Goal: Task Accomplishment & Management: Manage account settings

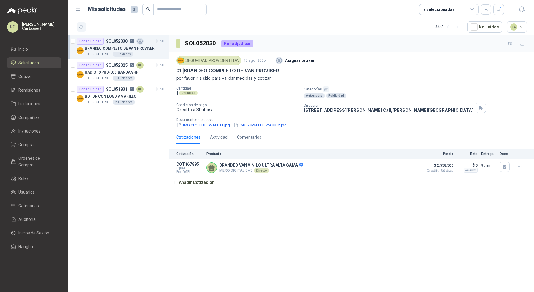
click at [80, 30] on button "button" at bounding box center [81, 26] width 9 height 9
click at [140, 99] on div "BOTON CON LOGO AMARILLO" at bounding box center [126, 96] width 82 height 7
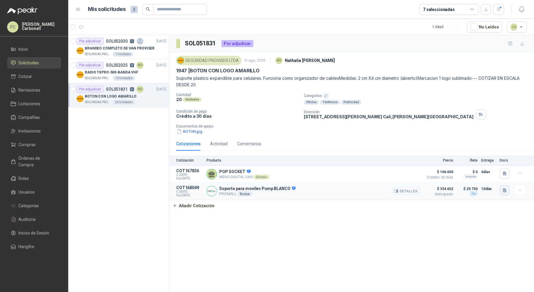
click at [506, 188] on icon "button" at bounding box center [504, 190] width 5 height 5
click at [486, 169] on button "Captura de pantalla [DATE] a la(s) 4.45.21 p.m..png" at bounding box center [458, 171] width 94 height 6
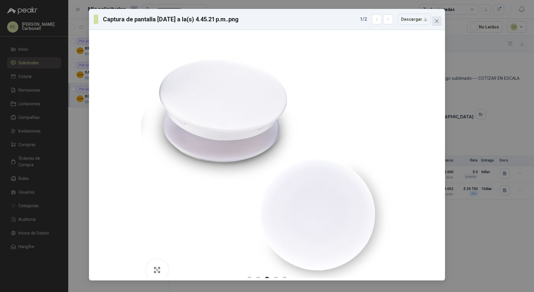
click at [435, 22] on icon "close" at bounding box center [437, 21] width 5 height 5
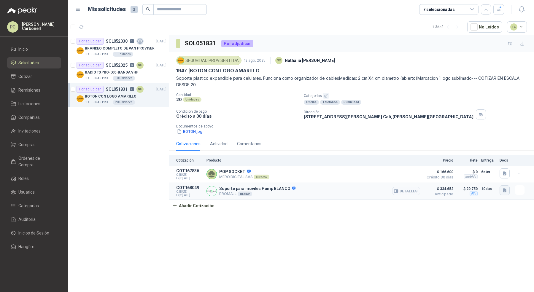
click at [504, 191] on icon "button" at bounding box center [505, 190] width 4 height 4
click at [490, 178] on button "Captura de pantalla [DATE] a la(s) 4.45.10 p.m..png" at bounding box center [458, 177] width 94 height 6
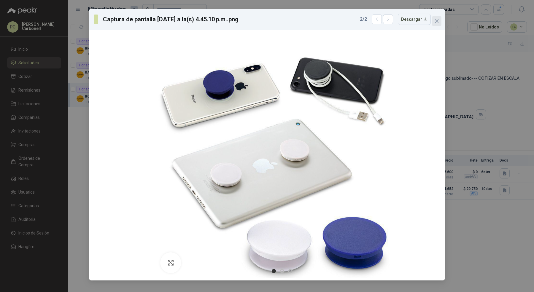
click at [438, 23] on icon "close" at bounding box center [437, 21] width 5 height 5
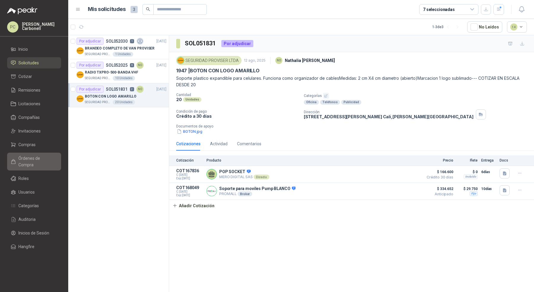
click at [46, 158] on span "Órdenes de Compra" at bounding box center [36, 161] width 37 height 13
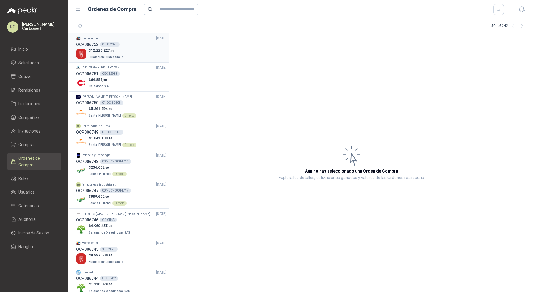
click at [135, 58] on div "$ 12.226.227 ,19 Fundación Clínica Shaio" at bounding box center [121, 54] width 91 height 12
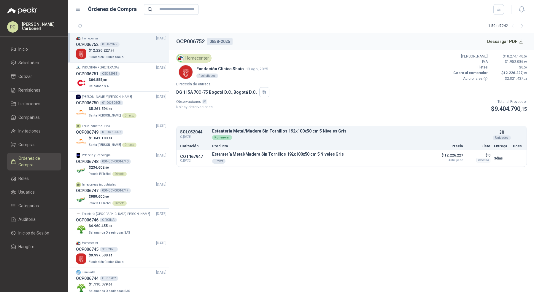
click at [191, 131] on p "SOL052044" at bounding box center [194, 132] width 28 height 4
copy p "SOL052044"
click at [20, 58] on link "Solicitudes" at bounding box center [34, 62] width 54 height 11
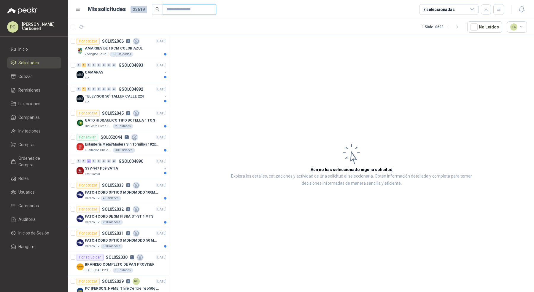
click at [176, 9] on input "text" at bounding box center [187, 9] width 42 height 10
paste input "*********"
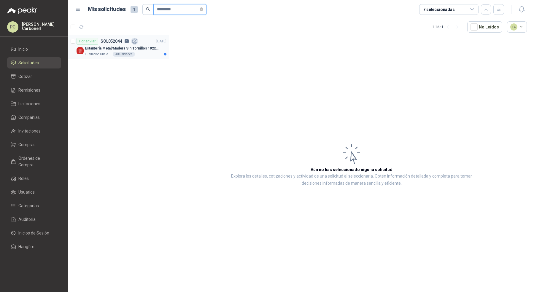
type input "*********"
click at [149, 53] on div "Fundación Clínica Shaio 30 Unidades" at bounding box center [126, 54] width 82 height 5
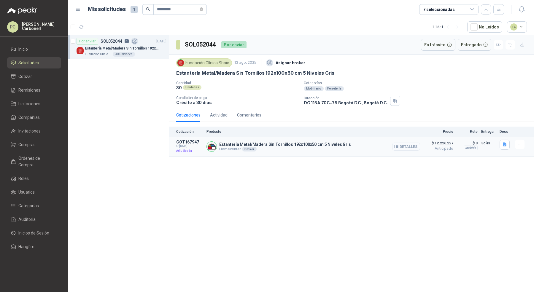
click at [414, 144] on button "Detalles" at bounding box center [406, 147] width 28 height 8
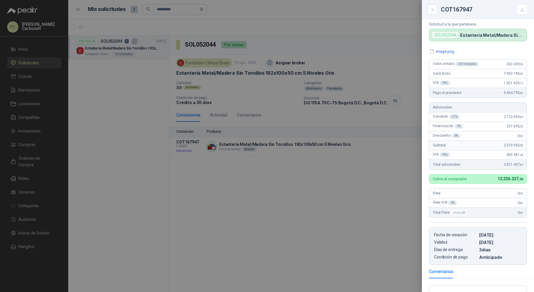
scroll to position [34, 0]
click at [386, 187] on div at bounding box center [267, 146] width 534 height 292
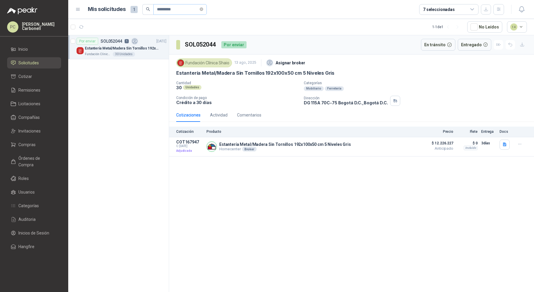
click at [206, 11] on span "*********" at bounding box center [179, 9] width 53 height 11
click at [201, 8] on icon "close-circle" at bounding box center [202, 9] width 4 height 4
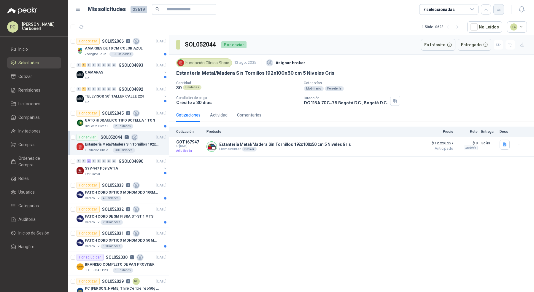
click at [497, 8] on icon "button" at bounding box center [498, 9] width 3 height 3
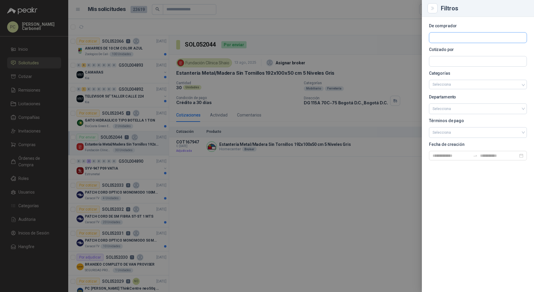
click at [484, 39] on input "text" at bounding box center [477, 38] width 97 height 10
type input "*****"
click at [479, 51] on p "SEGURIDAD PROVISER LTDA" at bounding box center [495, 51] width 104 height 4
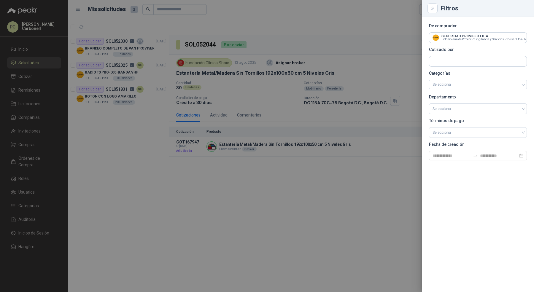
click at [219, 180] on div at bounding box center [267, 146] width 534 height 292
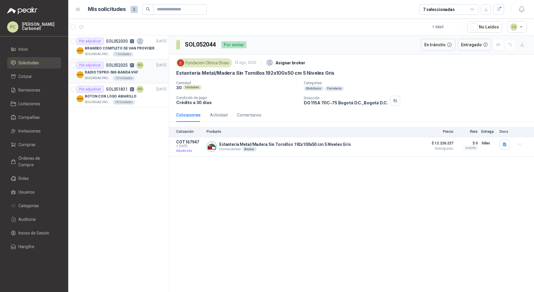
click at [149, 69] on div "RADIO TXPRO-500-BANDA VHF" at bounding box center [126, 72] width 82 height 7
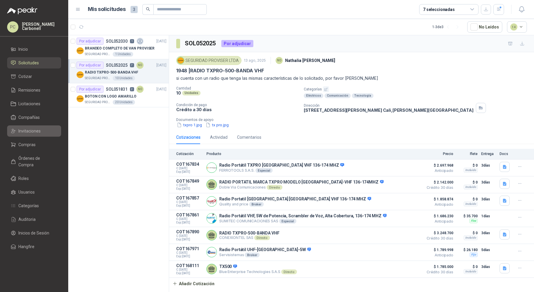
click at [37, 131] on span "Invitaciones" at bounding box center [29, 131] width 22 height 7
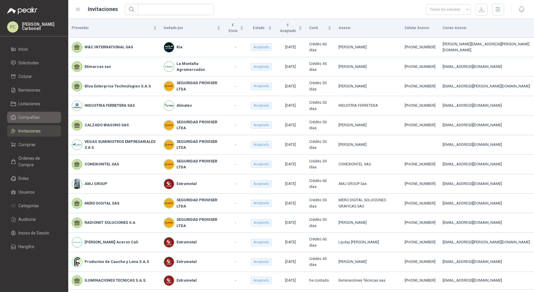
click at [39, 117] on span "Compañías" at bounding box center [28, 117] width 21 height 7
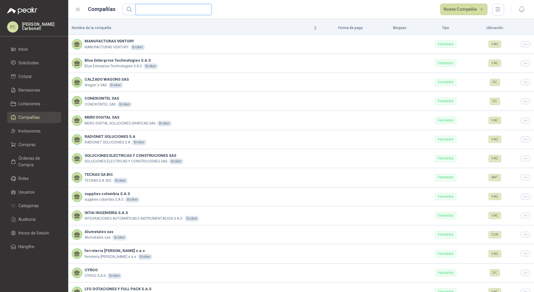
click at [150, 12] on input "text" at bounding box center [171, 9] width 64 height 11
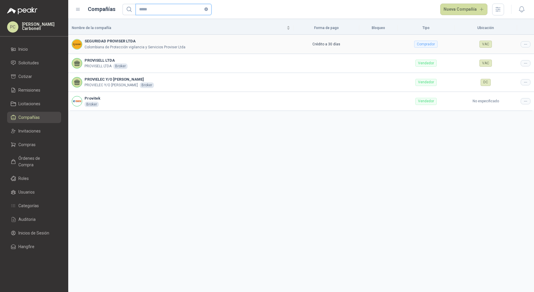
type input "*****"
click at [163, 46] on p "Colombiana de Protección vigilancia y Servicios Proviser Ltda" at bounding box center [135, 48] width 101 height 6
click at [524, 47] on td at bounding box center [525, 44] width 17 height 19
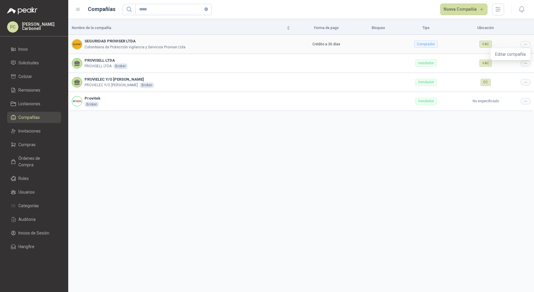
click at [524, 45] on icon at bounding box center [526, 44] width 4 height 4
click at [501, 54] on td "VAC" at bounding box center [486, 63] width 63 height 19
click at [525, 44] on icon at bounding box center [526, 44] width 4 height 4
click at [520, 52] on span "Editar compañía" at bounding box center [510, 54] width 31 height 7
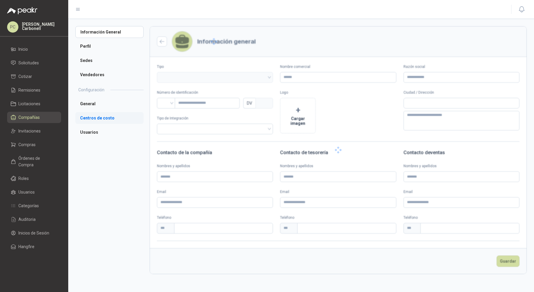
type input "**********"
type input "*********"
type input "*"
type textarea "**********"
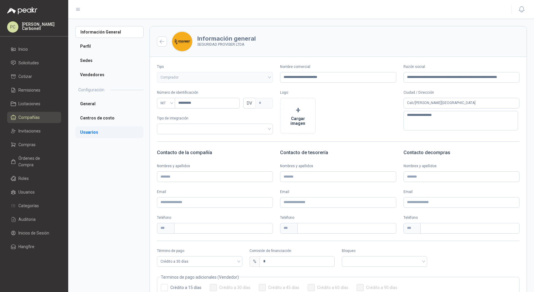
click at [96, 134] on li "Usuarios" at bounding box center [109, 132] width 68 height 12
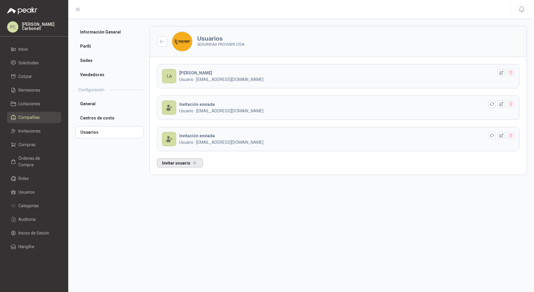
click at [190, 160] on button "Invitar usuario" at bounding box center [180, 162] width 46 height 9
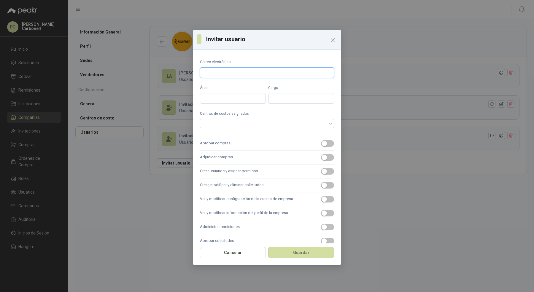
click at [259, 72] on input "Correo electrónico" at bounding box center [267, 72] width 134 height 11
type input "**********"
click at [250, 99] on input "Área" at bounding box center [233, 98] width 66 height 11
type input "*****"
click at [300, 125] on div at bounding box center [264, 124] width 126 height 4
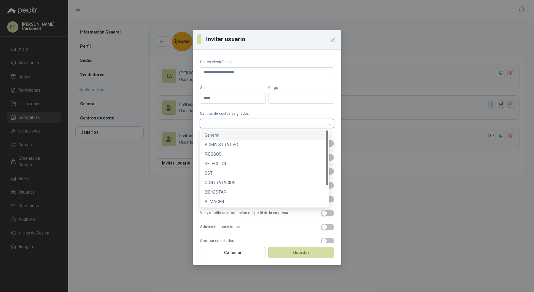
click at [293, 138] on div "General" at bounding box center [265, 135] width 120 height 7
click at [292, 146] on div "ADMINISTRATIVO" at bounding box center [265, 145] width 120 height 7
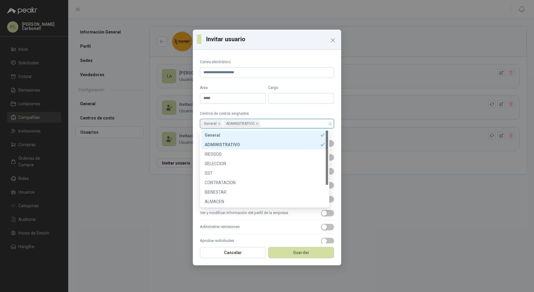
click at [291, 151] on div "RIESGOS" at bounding box center [265, 154] width 120 height 7
click at [287, 164] on div "SELECCION" at bounding box center [265, 164] width 120 height 7
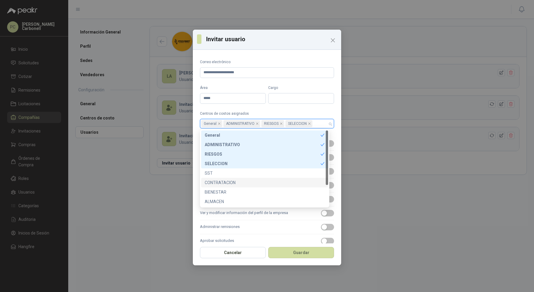
click at [283, 180] on div "CONTRATACION" at bounding box center [265, 183] width 120 height 7
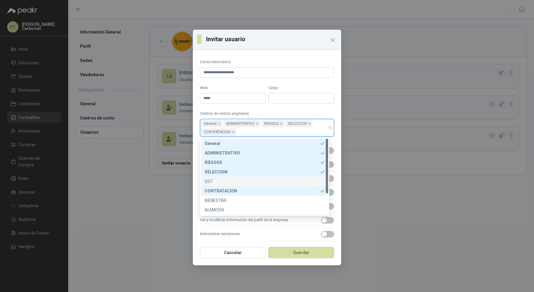
click at [279, 181] on div "SST" at bounding box center [265, 181] width 120 height 7
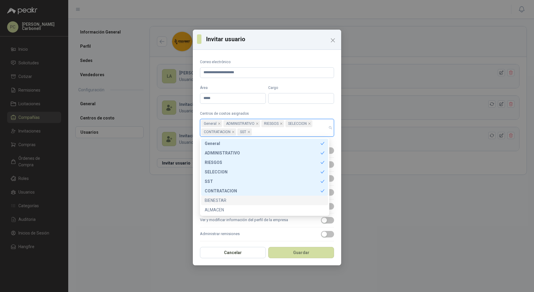
click at [276, 201] on div "BIENESTAR" at bounding box center [265, 200] width 120 height 7
click at [275, 213] on div "ALMACEN" at bounding box center [265, 210] width 120 height 7
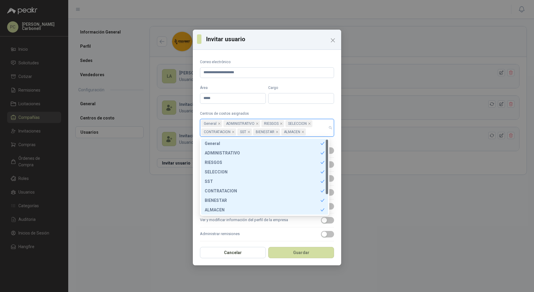
scroll to position [28, 0]
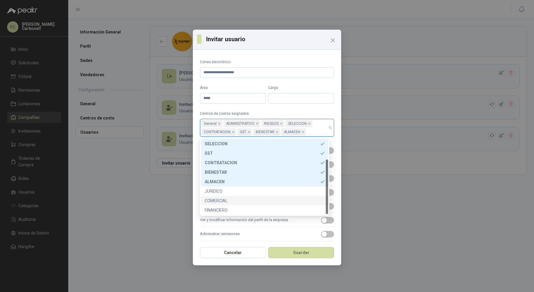
click at [278, 198] on div "COMERCIAL" at bounding box center [265, 201] width 120 height 7
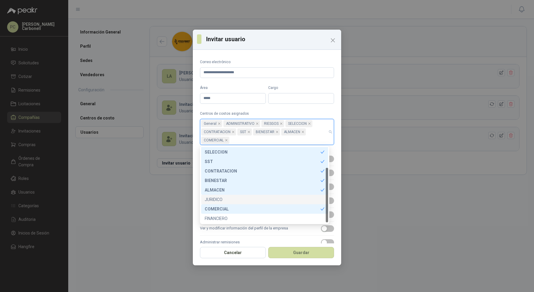
click at [277, 201] on div "JURIDICO" at bounding box center [265, 199] width 120 height 7
click at [273, 221] on div "FINANCIERO" at bounding box center [265, 218] width 120 height 7
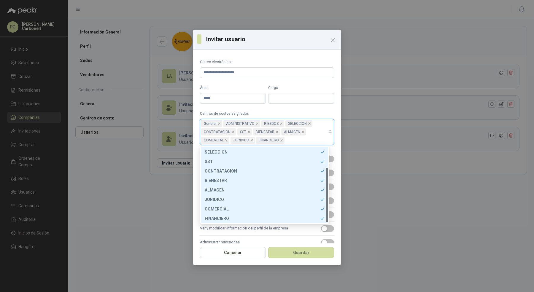
click at [284, 237] on label "Administrar remisiones" at bounding box center [267, 243] width 134 height 14
click at [321, 240] on button "Administrar remisiones" at bounding box center [327, 243] width 13 height 7
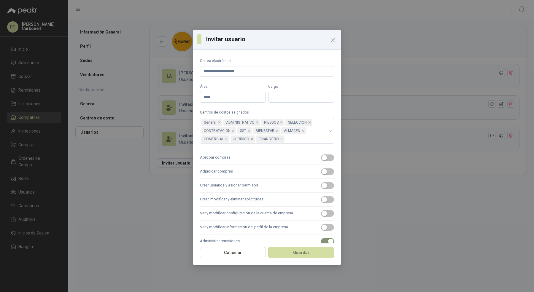
click at [285, 227] on label "Ver y modificar información del perfil de la empresa" at bounding box center [267, 228] width 134 height 14
click at [321, 227] on button "Ver y modificar información del perfil de la empresa" at bounding box center [327, 227] width 13 height 7
click at [285, 214] on label "Ver y modificar configuración de la cuenta de empresa" at bounding box center [267, 214] width 134 height 14
click at [321, 214] on button "Ver y modificar configuración de la cuenta de empresa" at bounding box center [327, 213] width 13 height 7
click at [288, 195] on label "Crear, modificar y eliminar solicitudes" at bounding box center [267, 200] width 134 height 14
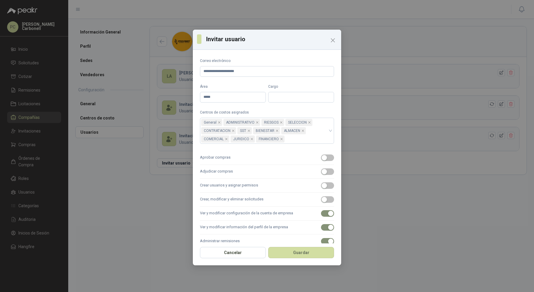
click at [321, 196] on button "Crear, modificar y eliminar solicitudes" at bounding box center [327, 199] width 13 height 7
click at [289, 179] on label "Crear usuarios y asignar permisos" at bounding box center [267, 186] width 134 height 14
click at [321, 183] on button "Crear usuarios y asignar permisos" at bounding box center [327, 186] width 13 height 7
click at [291, 165] on label "Adjudicar compras" at bounding box center [267, 172] width 134 height 14
click at [321, 169] on button "Adjudicar compras" at bounding box center [327, 172] width 13 height 7
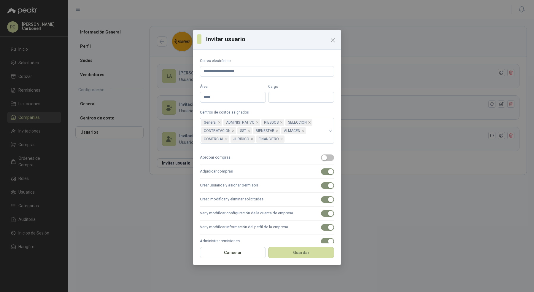
click at [291, 160] on label "Aprobar compras" at bounding box center [267, 158] width 134 height 14
click at [321, 160] on button "Aprobar compras" at bounding box center [327, 158] width 13 height 7
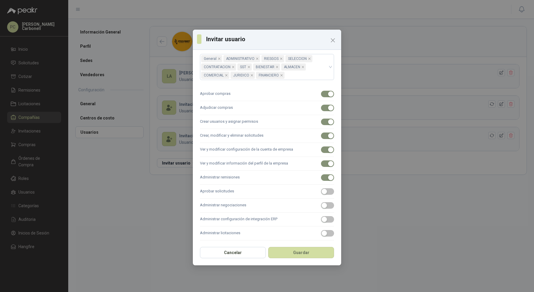
click at [291, 190] on label "Aprobar solicitudes" at bounding box center [267, 192] width 134 height 14
click at [321, 190] on button "Aprobar solicitudes" at bounding box center [327, 191] width 13 height 7
click at [291, 204] on label "Administrar negociaciones" at bounding box center [267, 206] width 134 height 14
click at [321, 204] on button "Administrar negociaciones" at bounding box center [327, 205] width 13 height 7
click at [290, 214] on label "Administrar configuración de integración ERP" at bounding box center [267, 220] width 134 height 14
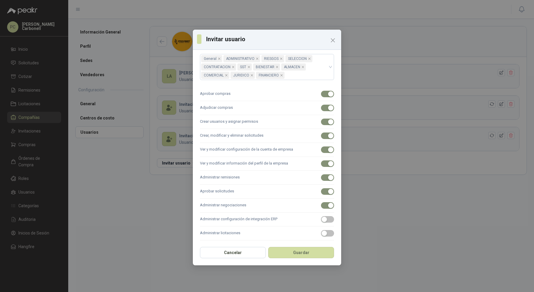
click at [321, 216] on button "Administrar configuración de integración ERP" at bounding box center [327, 219] width 13 height 7
click at [289, 231] on label "Administrar licitaciones" at bounding box center [267, 234] width 134 height 14
click at [321, 231] on button "Administrar licitaciones" at bounding box center [327, 233] width 13 height 7
click at [296, 254] on button "Guardar" at bounding box center [301, 252] width 66 height 11
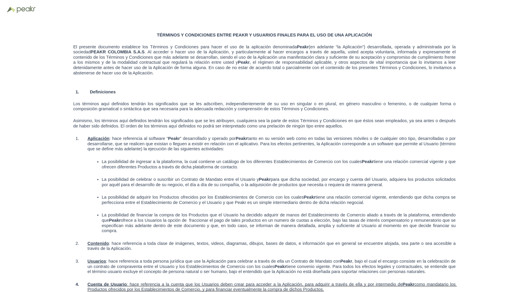
click at [238, 102] on span "Los términos aquí definidos tendrán los significados que se les adscriben, inde…" at bounding box center [265, 107] width 384 height 10
